Goal: Information Seeking & Learning: Check status

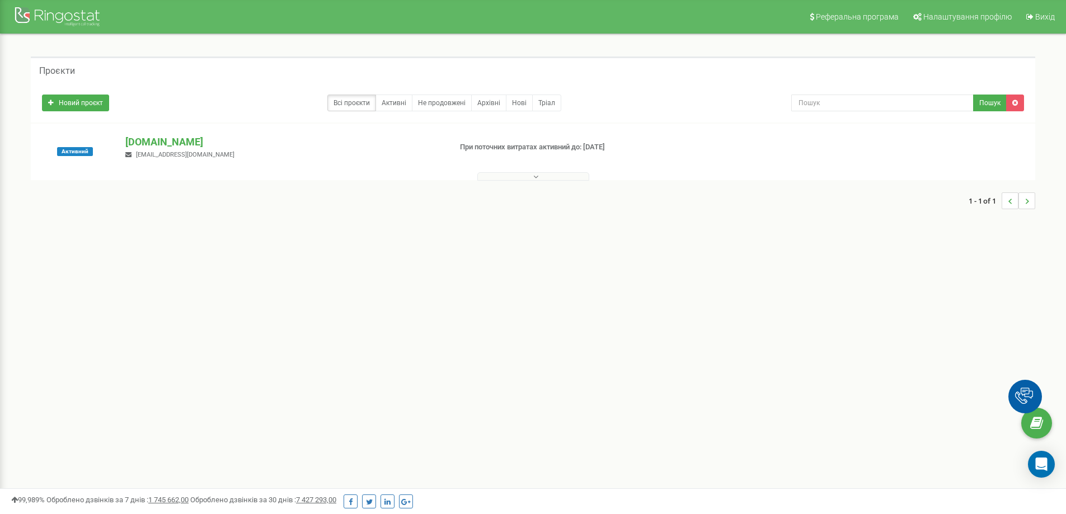
click at [568, 144] on p "При поточних витратах активний до: [DATE]" at bounding box center [576, 147] width 233 height 11
click at [527, 144] on p "При поточних витратах активний до: [DATE]" at bounding box center [576, 147] width 233 height 11
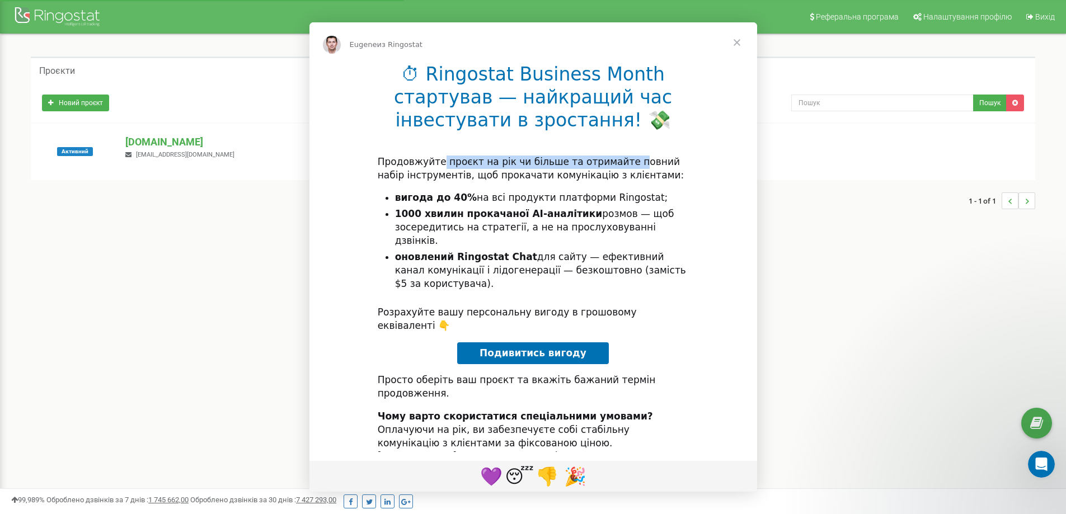
click at [623, 148] on div "⏱ Ringostat Business Month стартував — найкращий час інвестувати в зростання! 💸…" at bounding box center [533, 299] width 448 height 472
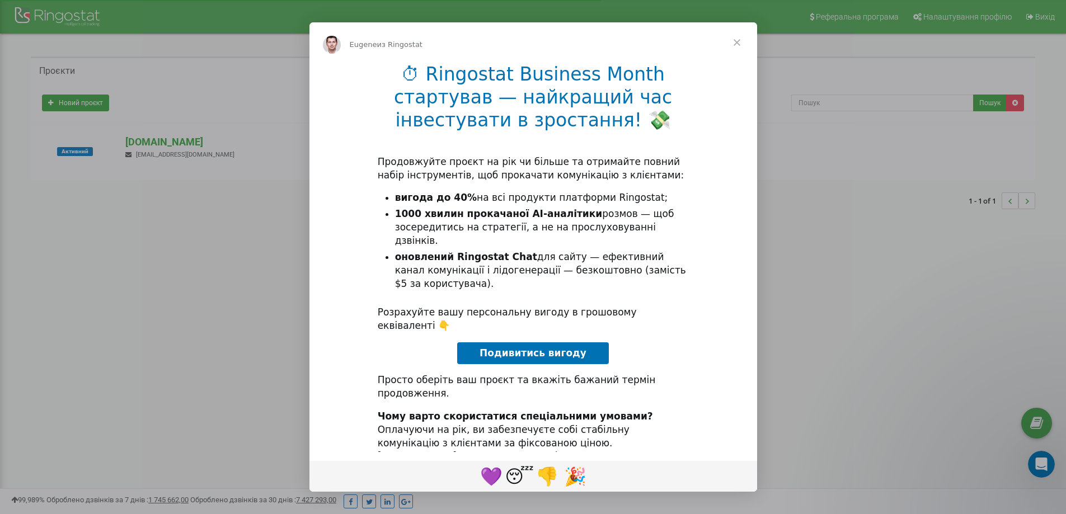
click at [626, 99] on h1 "⏱ Ringostat Business Month стартував — найкращий час інвестувати в зростання! 💸" at bounding box center [533, 101] width 311 height 76
click at [741, 40] on span "Закрыть" at bounding box center [737, 42] width 40 height 40
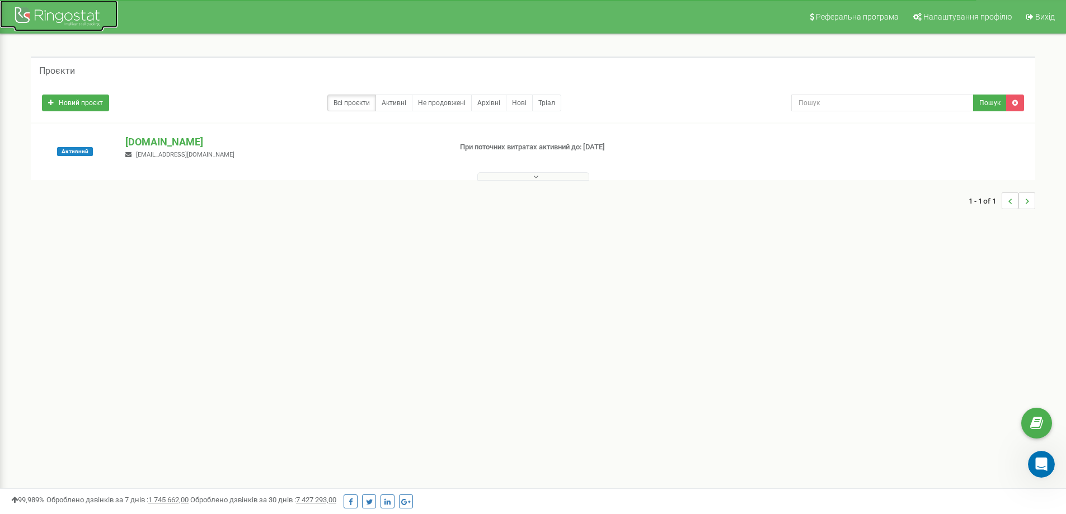
click at [40, 18] on div at bounding box center [59, 17] width 90 height 27
click at [187, 148] on p "[DOMAIN_NAME]" at bounding box center [283, 142] width 316 height 15
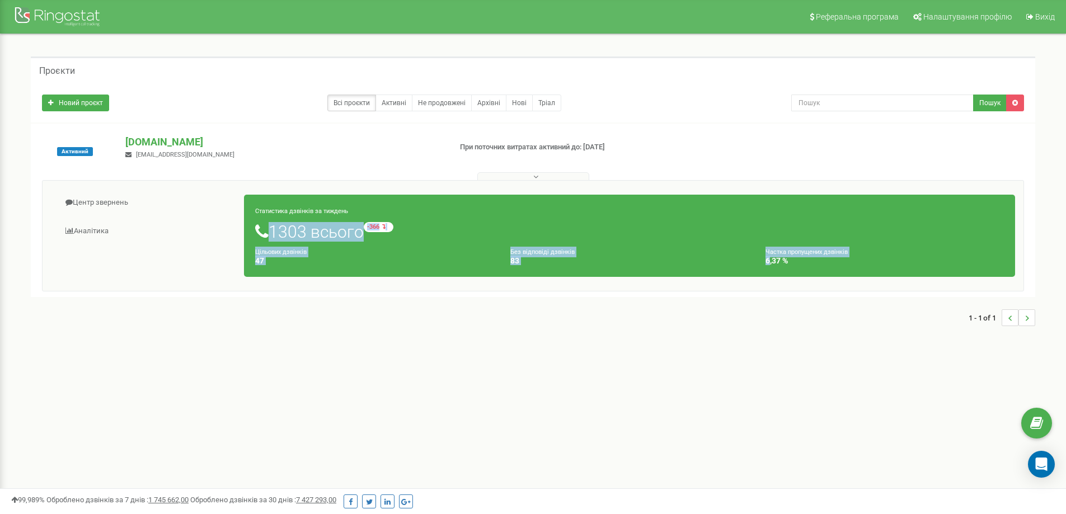
drag, startPoint x: 269, startPoint y: 240, endPoint x: 773, endPoint y: 262, distance: 504.7
click at [773, 262] on div "Статистика дзвінків за тиждень 1303 всього -366 відносно минулого тижня Цільови…" at bounding box center [629, 236] width 771 height 82
click at [1030, 416] on icon at bounding box center [1036, 423] width 13 height 17
click at [966, 23] on link "Налаштування профілю" at bounding box center [961, 17] width 111 height 34
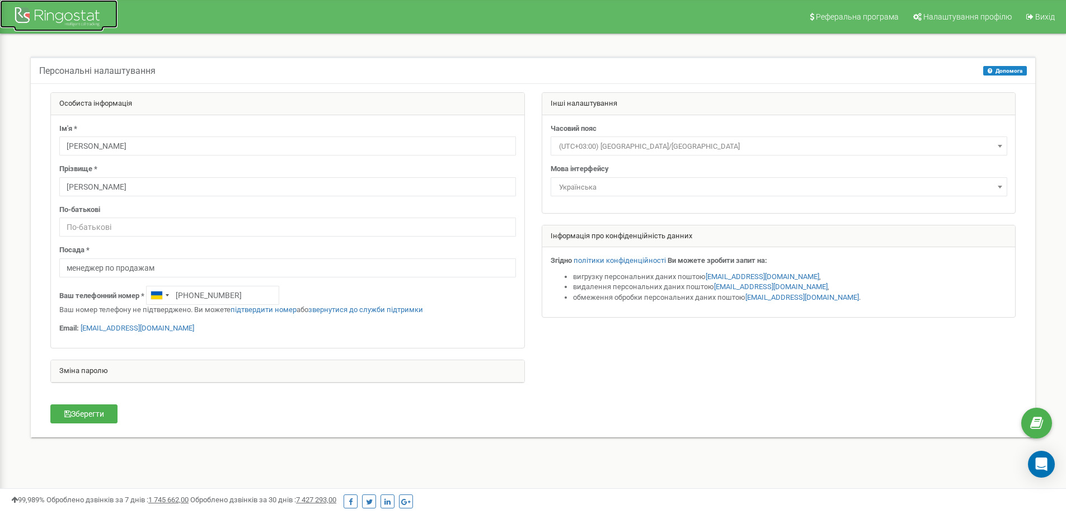
click at [58, 15] on div at bounding box center [59, 17] width 90 height 27
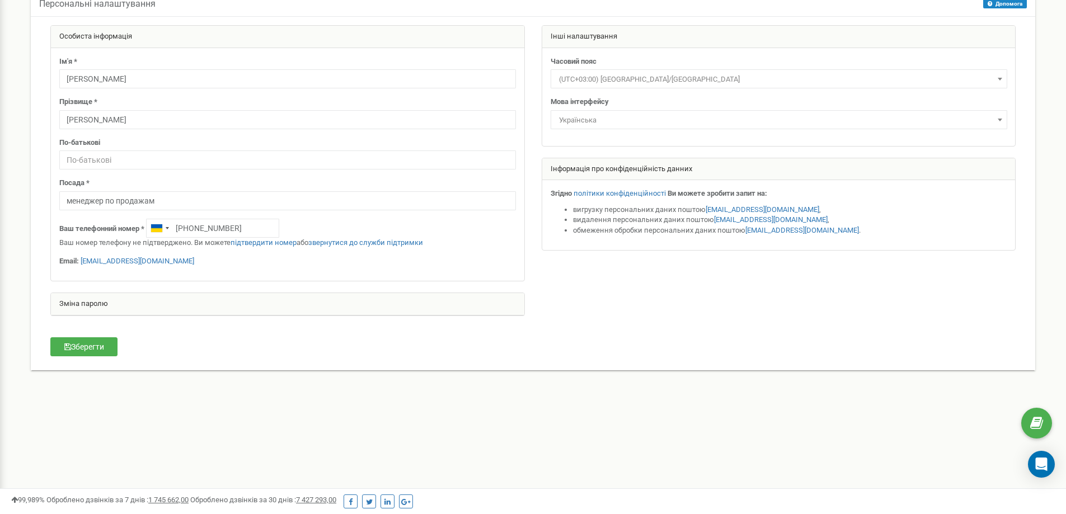
scroll to position [157, 0]
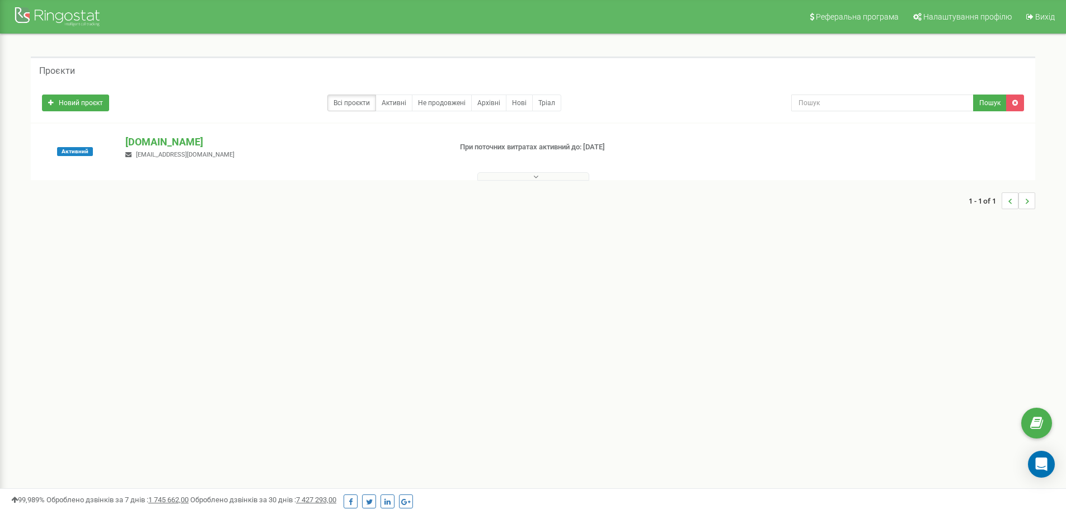
click at [176, 153] on span "bb15@brokbridge.com" at bounding box center [185, 154] width 99 height 7
click at [171, 147] on p "[DOMAIN_NAME]" at bounding box center [283, 142] width 316 height 15
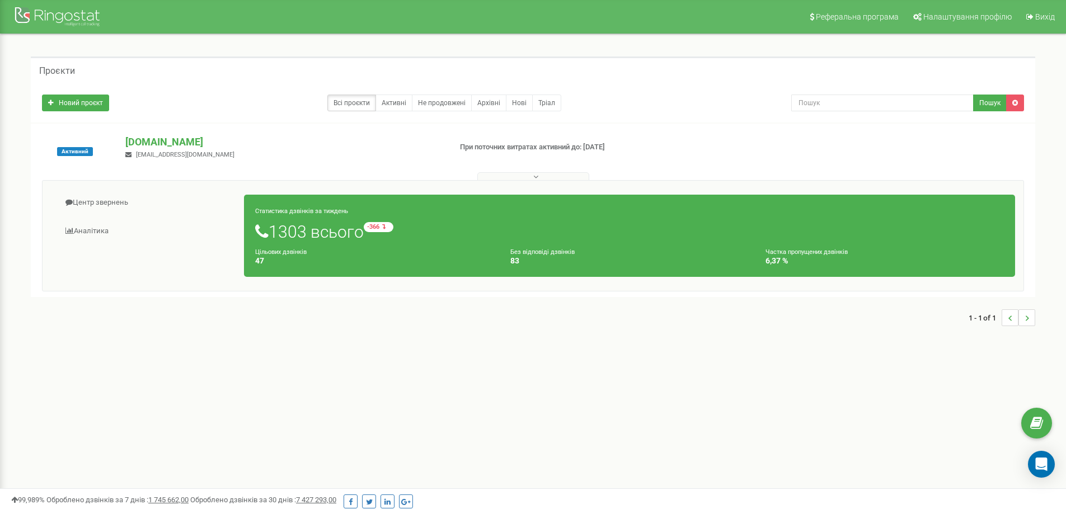
click at [381, 249] on div "Цільових дзвінків 47" at bounding box center [374, 256] width 255 height 19
click at [328, 236] on h1 "1303 всього -366 відносно минулого тижня" at bounding box center [629, 231] width 749 height 19
click at [106, 238] on link "Аналiтика" at bounding box center [148, 231] width 194 height 27
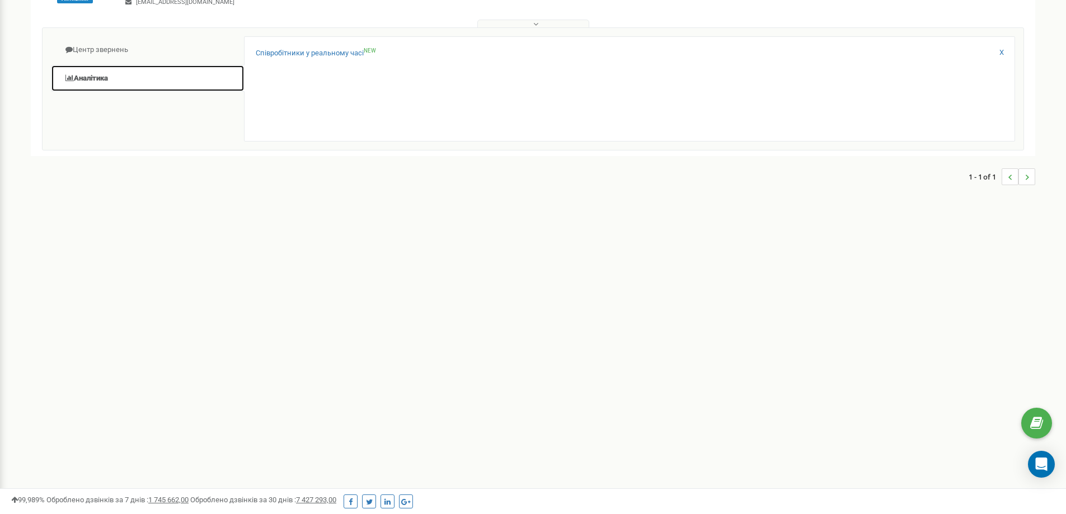
scroll to position [157, 0]
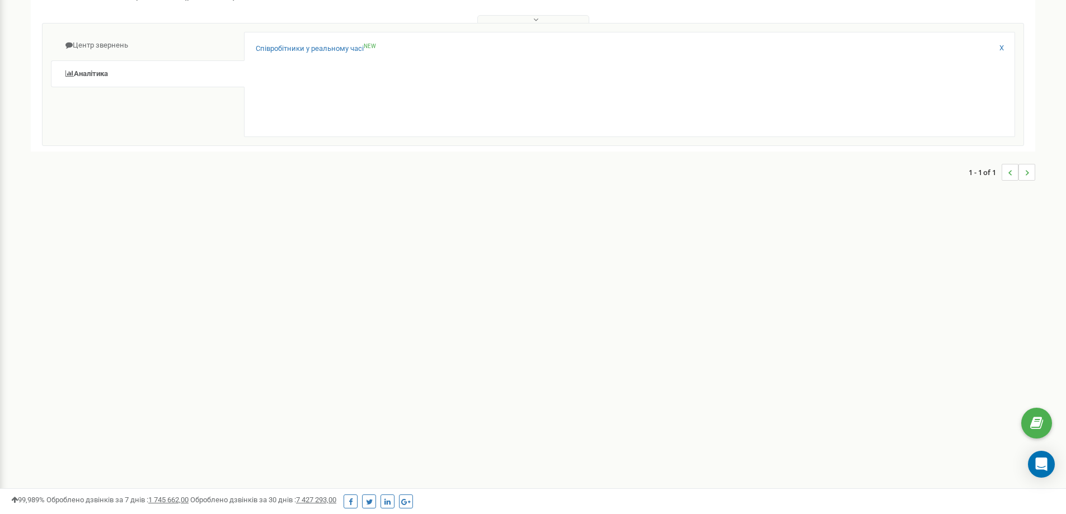
click at [327, 56] on div "Співробітники у реальному часі NEW" at bounding box center [630, 52] width 748 height 16
click at [332, 50] on link "Співробітники у реальному часі NEW" at bounding box center [316, 49] width 120 height 11
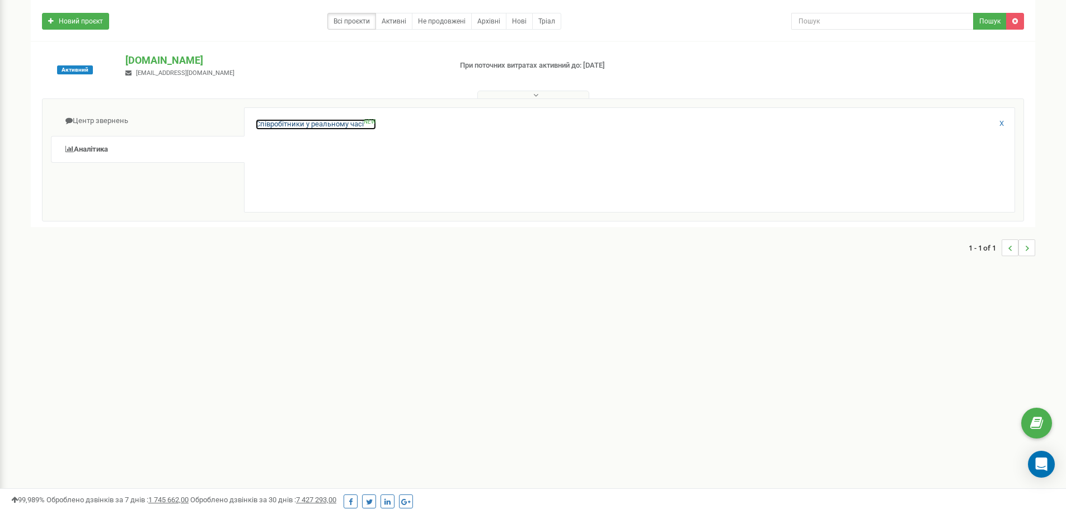
scroll to position [0, 0]
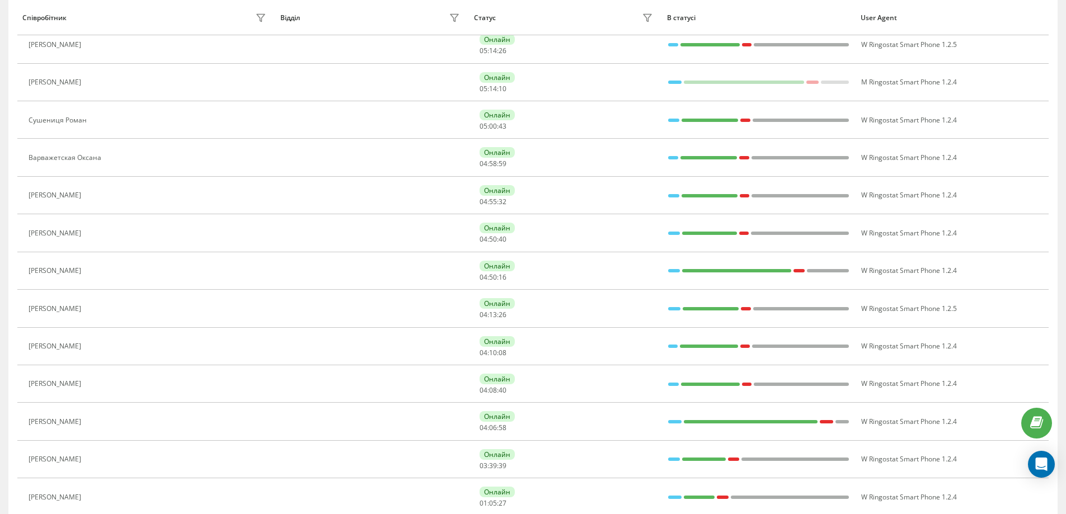
scroll to position [466, 0]
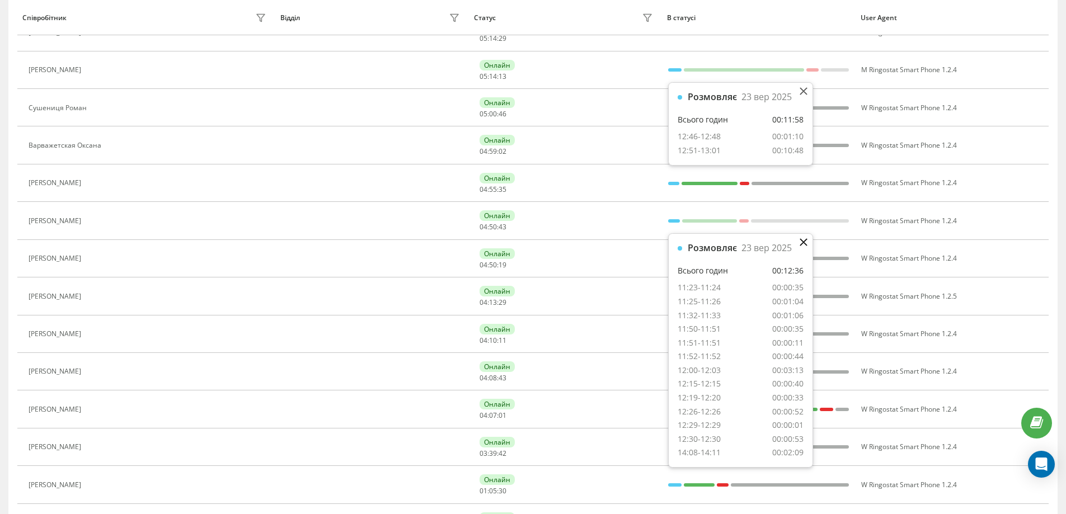
click at [806, 242] on icon at bounding box center [804, 242] width 8 height 8
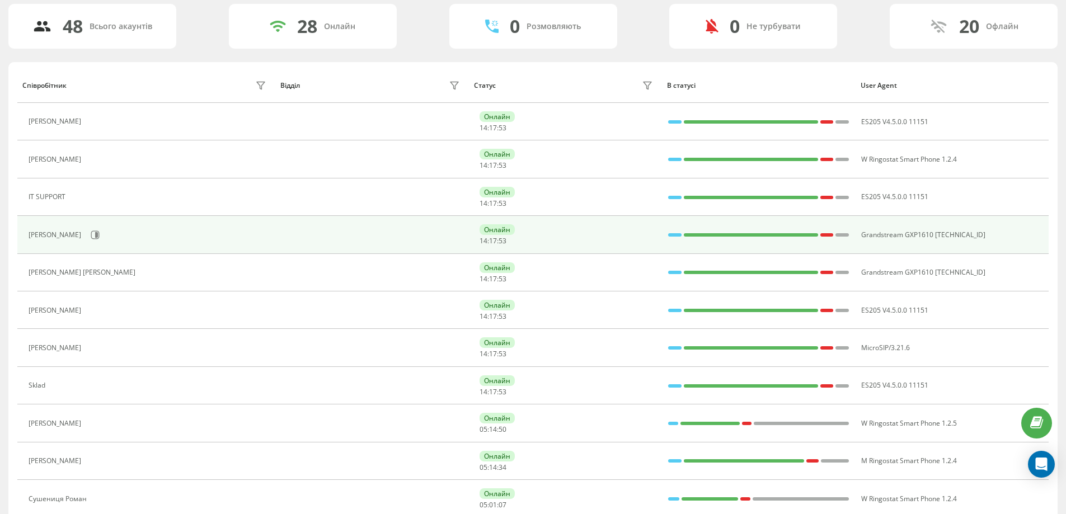
scroll to position [0, 0]
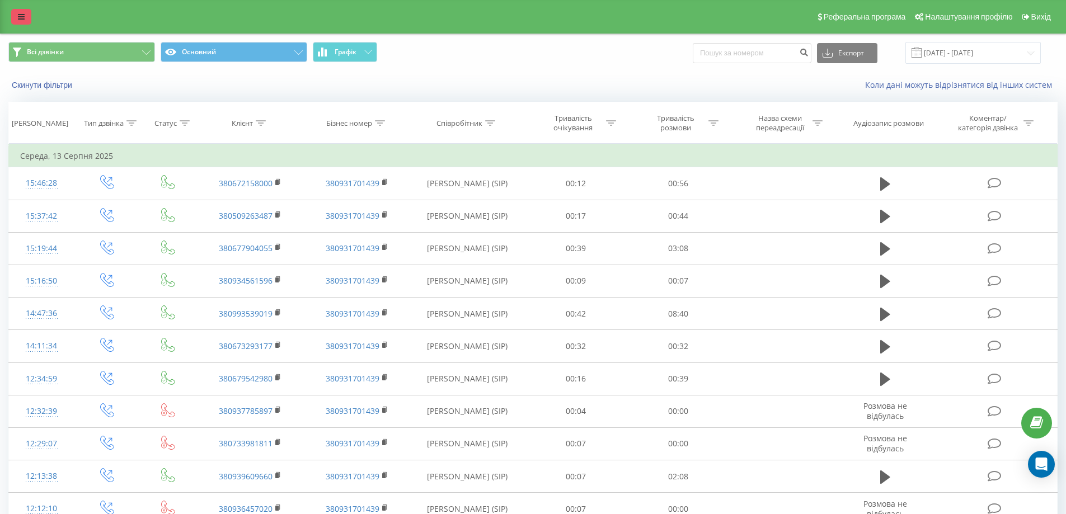
click at [22, 11] on link at bounding box center [21, 17] width 20 height 16
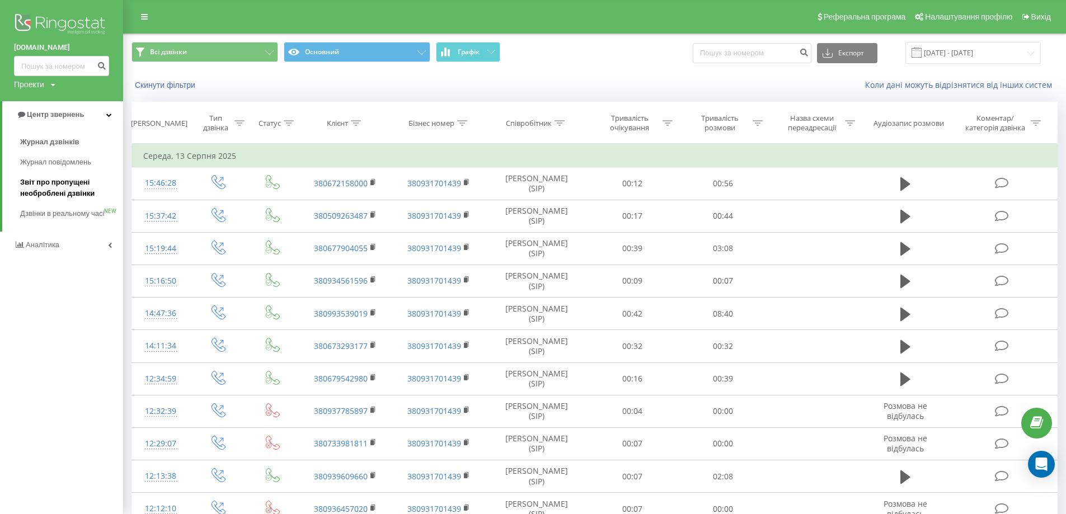
click at [64, 192] on span "Звіт про пропущені необроблені дзвінки" at bounding box center [68, 188] width 97 height 22
